Goal: Transaction & Acquisition: Purchase product/service

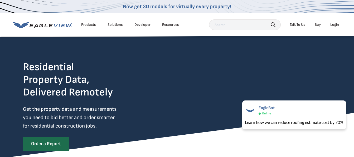
click at [334, 24] on div "Login" at bounding box center [334, 24] width 9 height 5
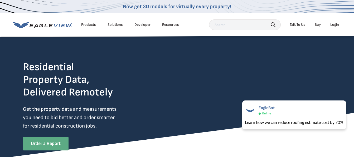
click at [49, 144] on link "Order a Report" at bounding box center [46, 144] width 46 height 14
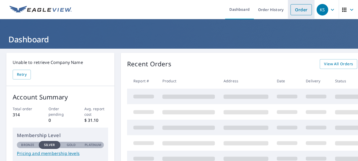
click at [291, 12] on link "Order" at bounding box center [301, 9] width 21 height 11
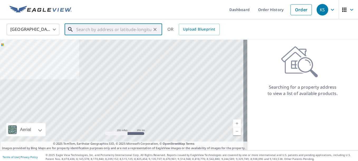
click at [81, 31] on input "text" at bounding box center [113, 29] width 75 height 15
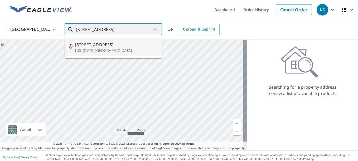
click at [84, 50] on p "Missouri City, TX 77459" at bounding box center [116, 50] width 83 height 5
type input "3911 Gazebo Ln Missouri City, TX 77459"
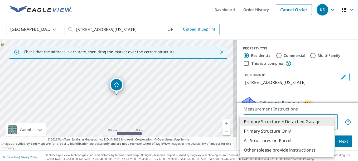
click at [328, 121] on body "KS KS Dashboard Order History Cancel Order KS United States US ​ 3911 Gazebo Ln…" at bounding box center [179, 80] width 358 height 161
click at [310, 122] on li "Primary Structure + Detached Garage" at bounding box center [287, 121] width 94 height 9
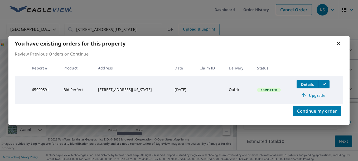
scroll to position [63, 0]
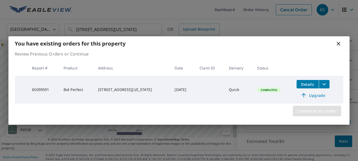
click at [319, 112] on span "Continue my order" at bounding box center [317, 111] width 40 height 7
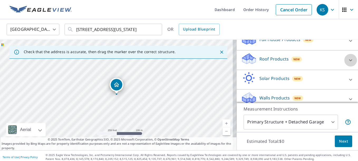
click at [348, 60] on icon at bounding box center [351, 60] width 6 height 6
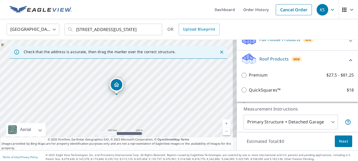
scroll to position [83, 0]
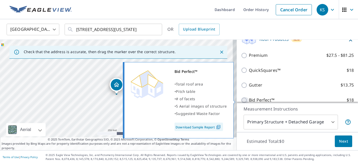
click at [241, 99] on input "Bid Perfect™ $18" at bounding box center [245, 100] width 8 height 6
checkbox input "true"
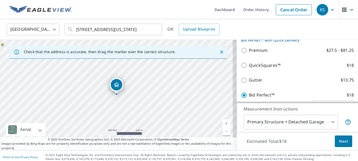
scroll to position [104, 0]
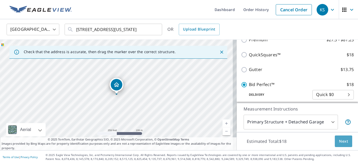
click at [341, 145] on span "Next" at bounding box center [343, 141] width 9 height 7
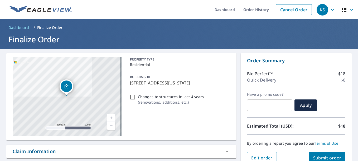
click at [326, 158] on span "Submit order" at bounding box center [327, 158] width 28 height 6
